Goal: Find contact information

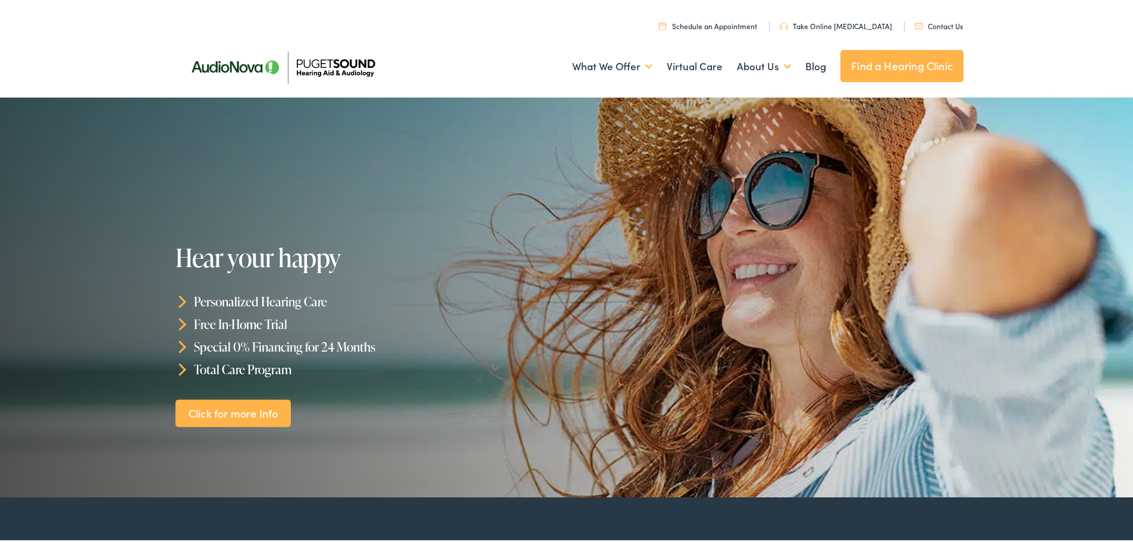
click at [922, 18] on link "Contact Us" at bounding box center [939, 23] width 48 height 10
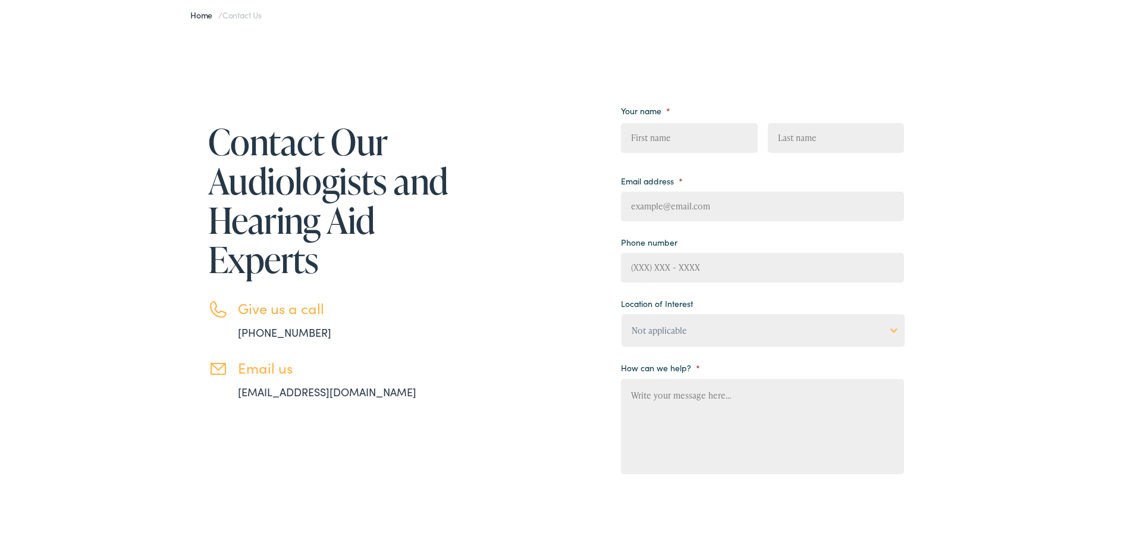
scroll to position [119, 0]
click at [302, 387] on link "info@pshearing.com" at bounding box center [327, 388] width 178 height 15
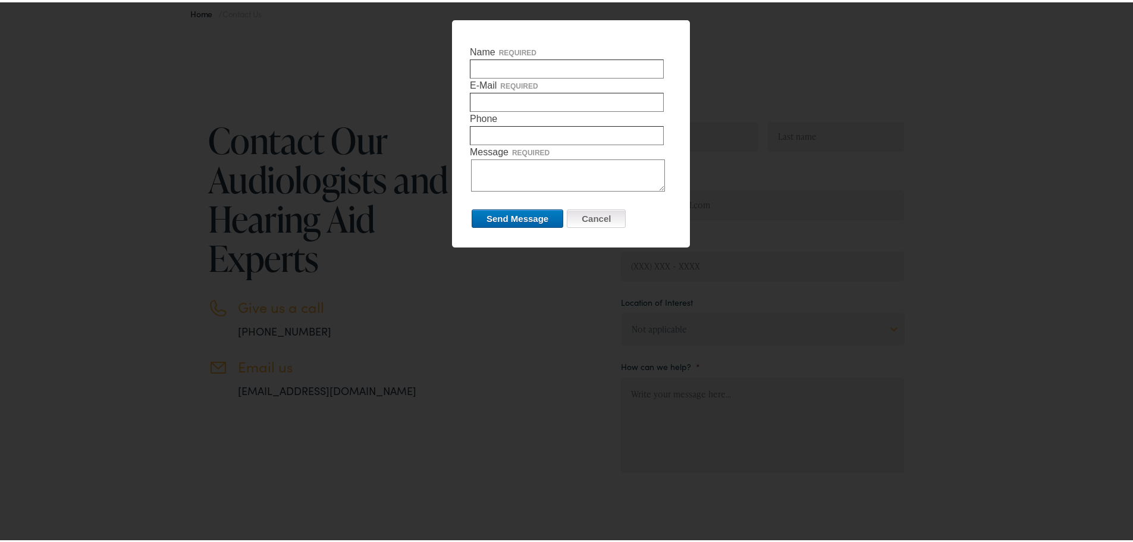
click at [594, 216] on input "Cancel" at bounding box center [596, 216] width 59 height 18
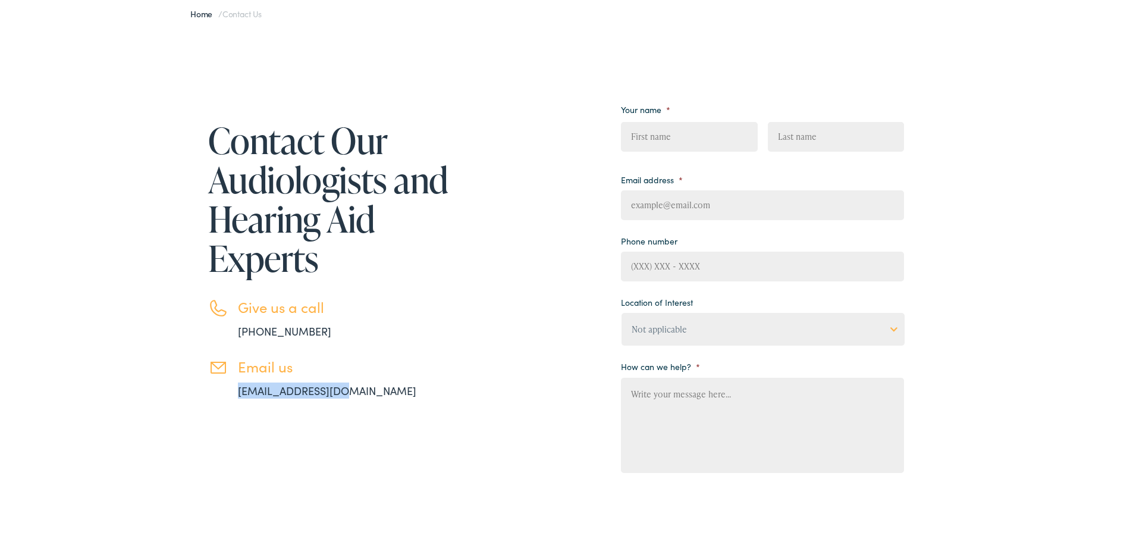
drag, startPoint x: 337, startPoint y: 390, endPoint x: 234, endPoint y: 394, distance: 103.0
click at [234, 394] on li "Email us info@pshearing.com" at bounding box center [330, 376] width 244 height 40
copy link "info@pshearing.com"
